Goal: Complete application form

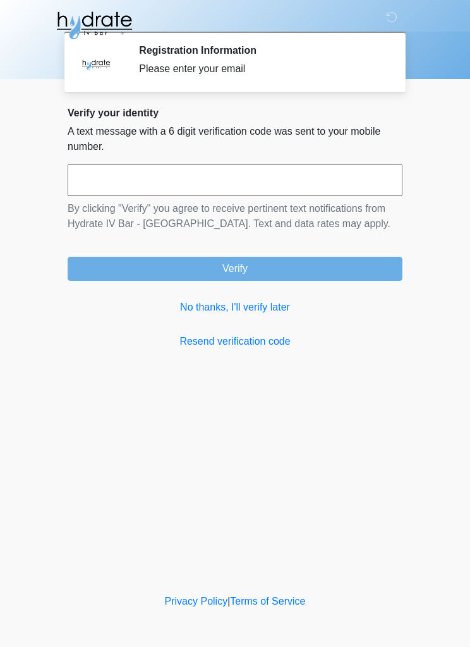
click at [279, 309] on link "No thanks, I'll verify later" at bounding box center [235, 307] width 335 height 15
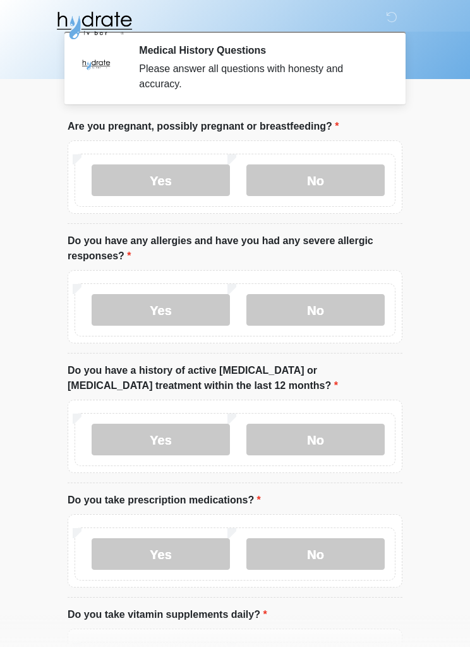
click at [332, 178] on label "No" at bounding box center [315, 180] width 138 height 32
click at [340, 303] on label "No" at bounding box center [315, 310] width 138 height 32
click at [349, 435] on label "No" at bounding box center [315, 439] width 138 height 32
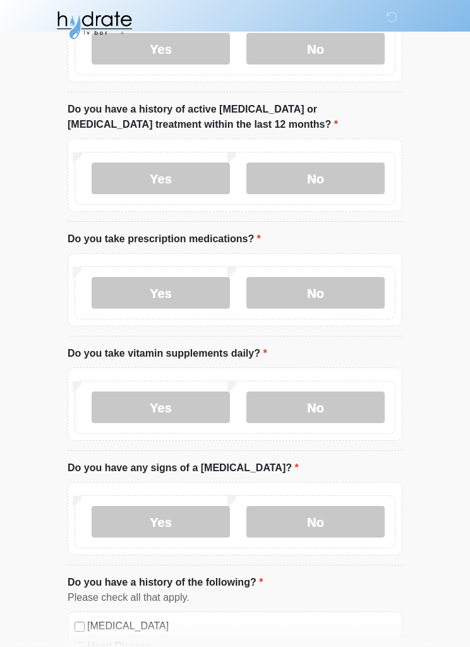
click at [175, 297] on label "Yes" at bounding box center [161, 293] width 138 height 32
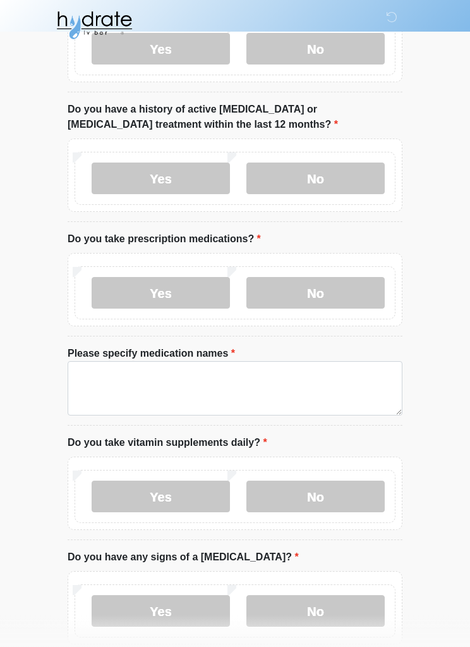
scroll to position [261, 0]
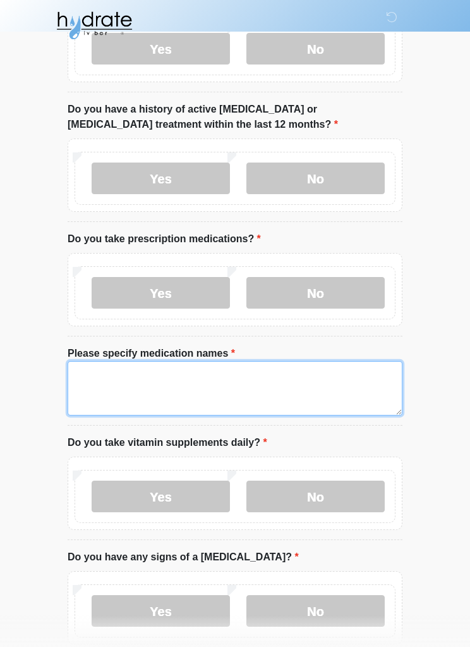
click at [245, 381] on textarea "Please specify medication names" at bounding box center [235, 388] width 335 height 54
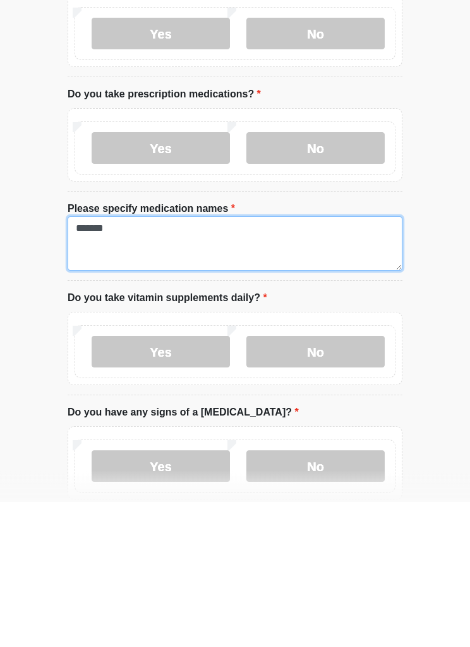
type textarea "*******"
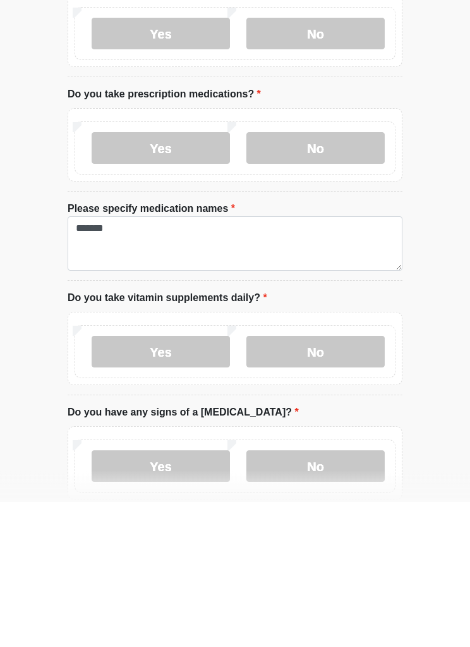
click at [329, 481] on label "No" at bounding box center [315, 497] width 138 height 32
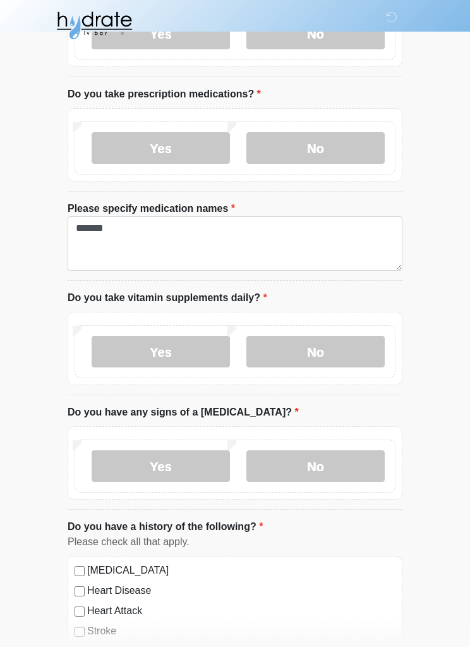
click at [336, 463] on label "No" at bounding box center [315, 466] width 138 height 32
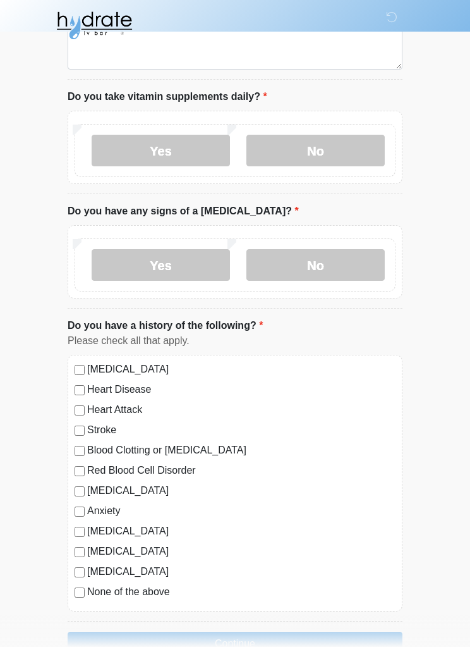
scroll to position [640, 0]
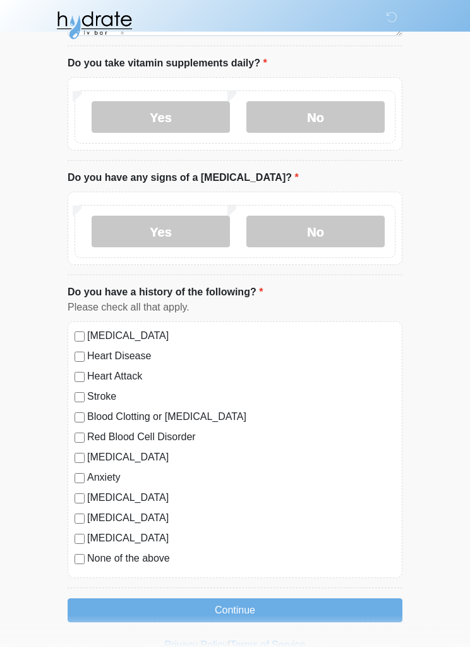
click at [312, 609] on button "Continue" at bounding box center [235, 611] width 335 height 24
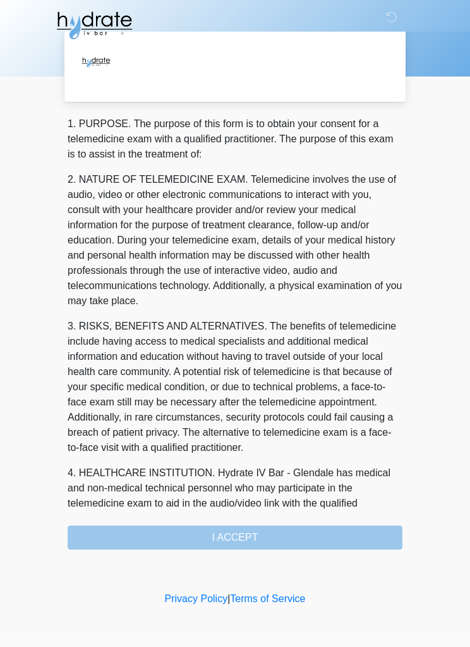
scroll to position [0, 0]
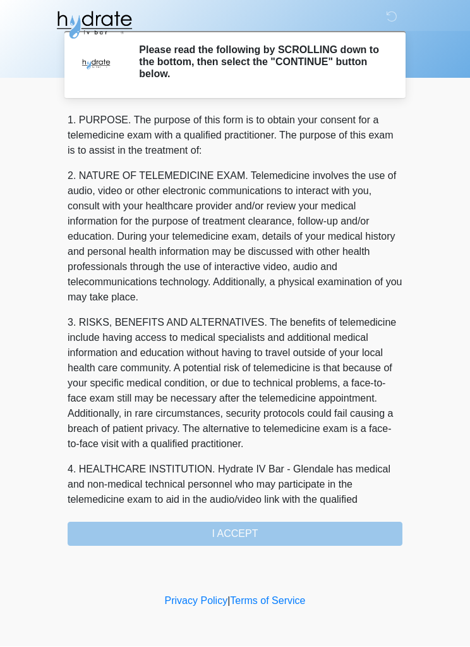
click at [308, 533] on div "1. PURPOSE. The purpose of this form is to obtain your consent for a telemedici…" at bounding box center [235, 329] width 335 height 433
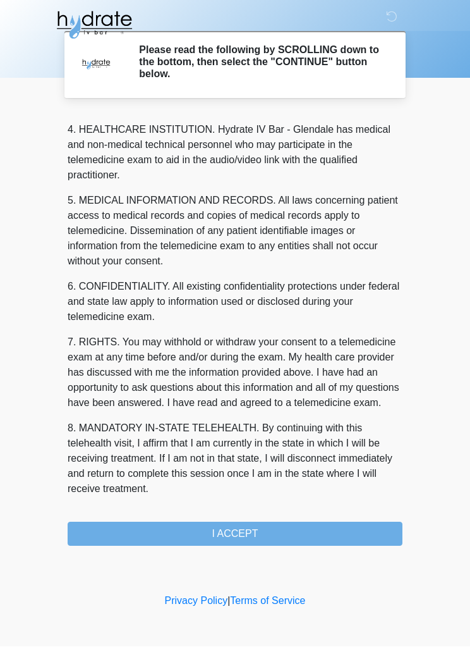
scroll to position [370, 0]
click at [245, 532] on button "I ACCEPT" at bounding box center [235, 534] width 335 height 24
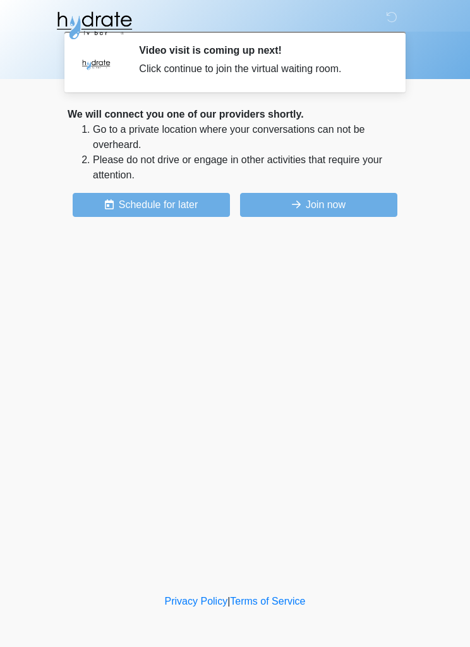
click at [342, 205] on button "Join now" at bounding box center [318, 205] width 157 height 24
